Goal: Task Accomplishment & Management: Use online tool/utility

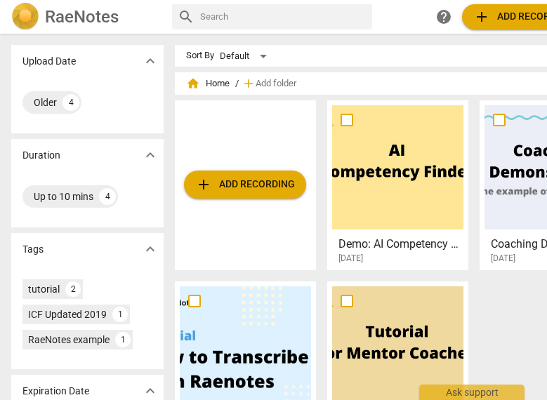
click at [518, 11] on span "add Add recording" at bounding box center [524, 16] width 100 height 17
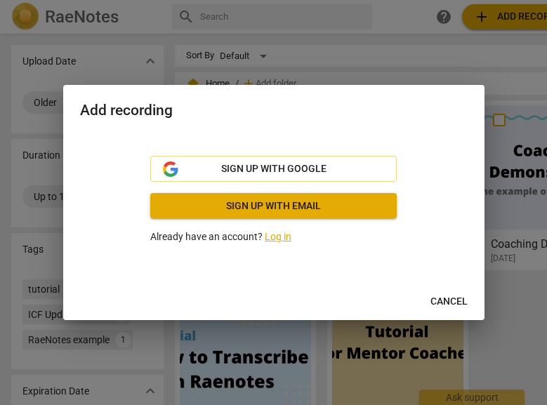
click at [274, 241] on link "Log in" at bounding box center [278, 236] width 27 height 11
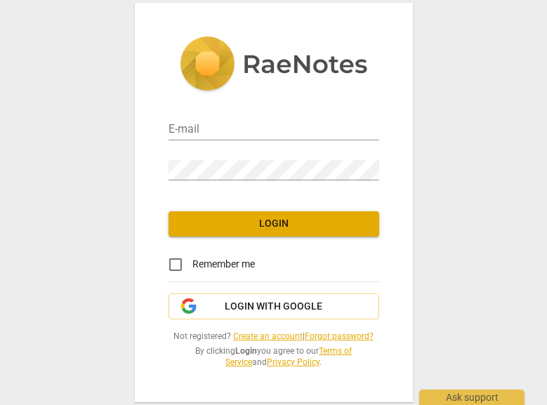
type input "[EMAIL_ADDRESS][DOMAIN_NAME]"
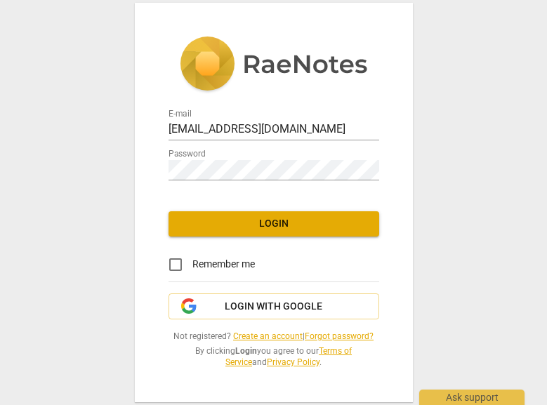
click at [275, 229] on span "Login" at bounding box center [274, 224] width 188 height 14
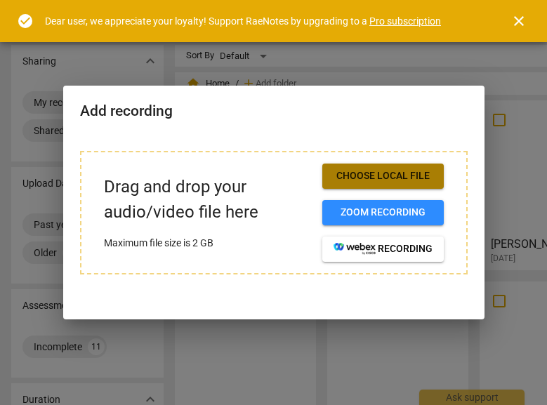
click at [374, 172] on span "Choose local file" at bounding box center [383, 176] width 99 height 14
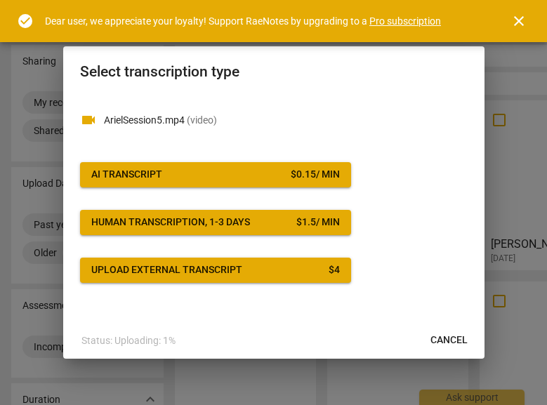
click at [324, 180] on div "$ 0.15 / min" at bounding box center [315, 175] width 49 height 14
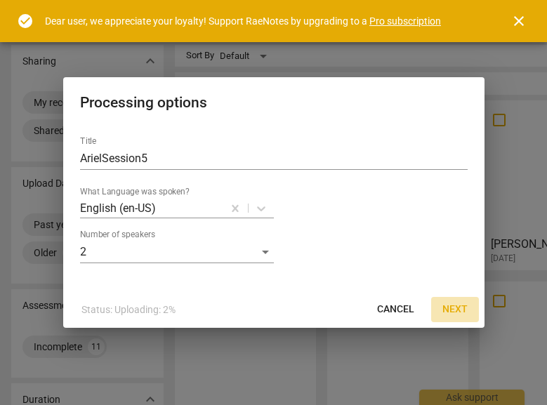
click at [454, 315] on span "Next" at bounding box center [455, 310] width 25 height 14
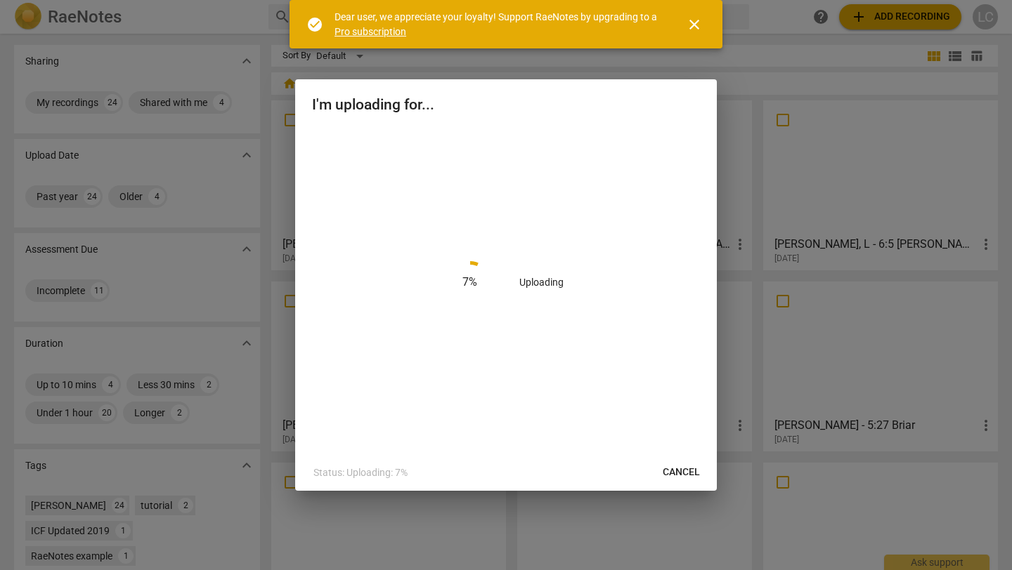
click at [547, 27] on span "close" at bounding box center [694, 24] width 34 height 17
